Goal: Navigation & Orientation: Find specific page/section

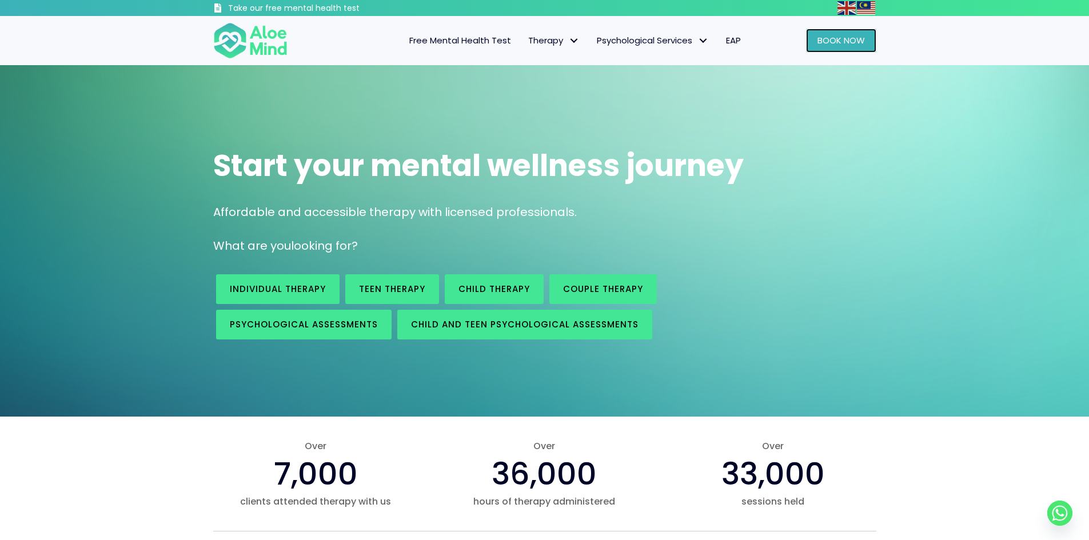
click at [812, 40] on link "Book Now" at bounding box center [841, 41] width 70 height 24
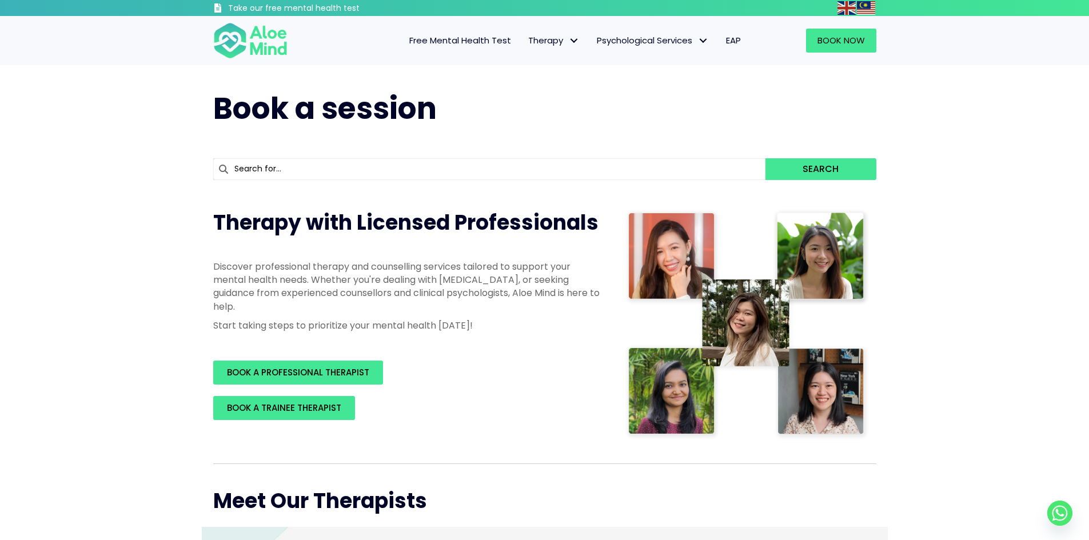
click at [481, 45] on span "Free Mental Health Test" at bounding box center [460, 40] width 102 height 12
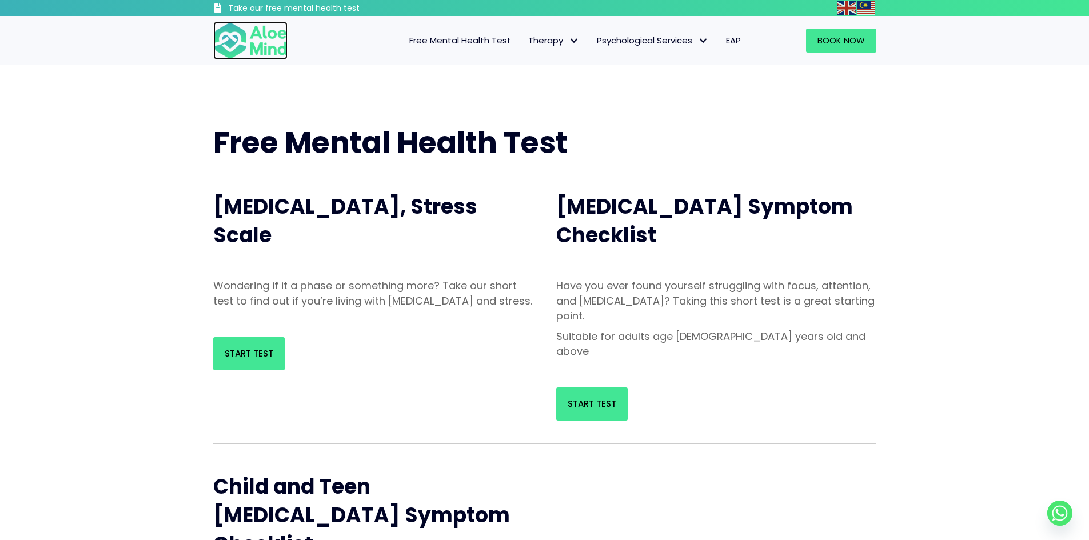
click at [229, 44] on img at bounding box center [250, 41] width 74 height 38
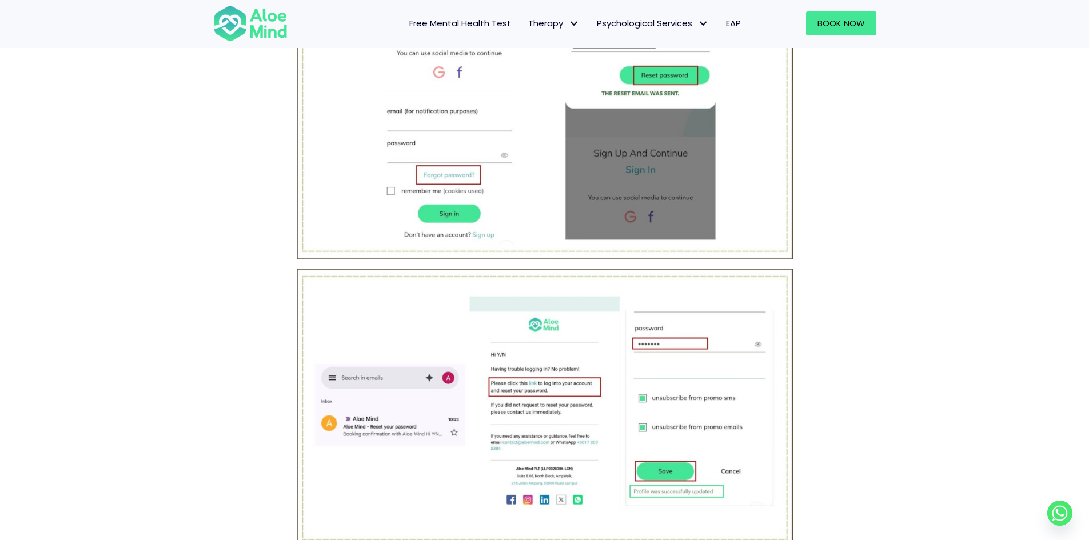
scroll to position [1086, 0]
